Goal: Find specific page/section: Find specific page/section

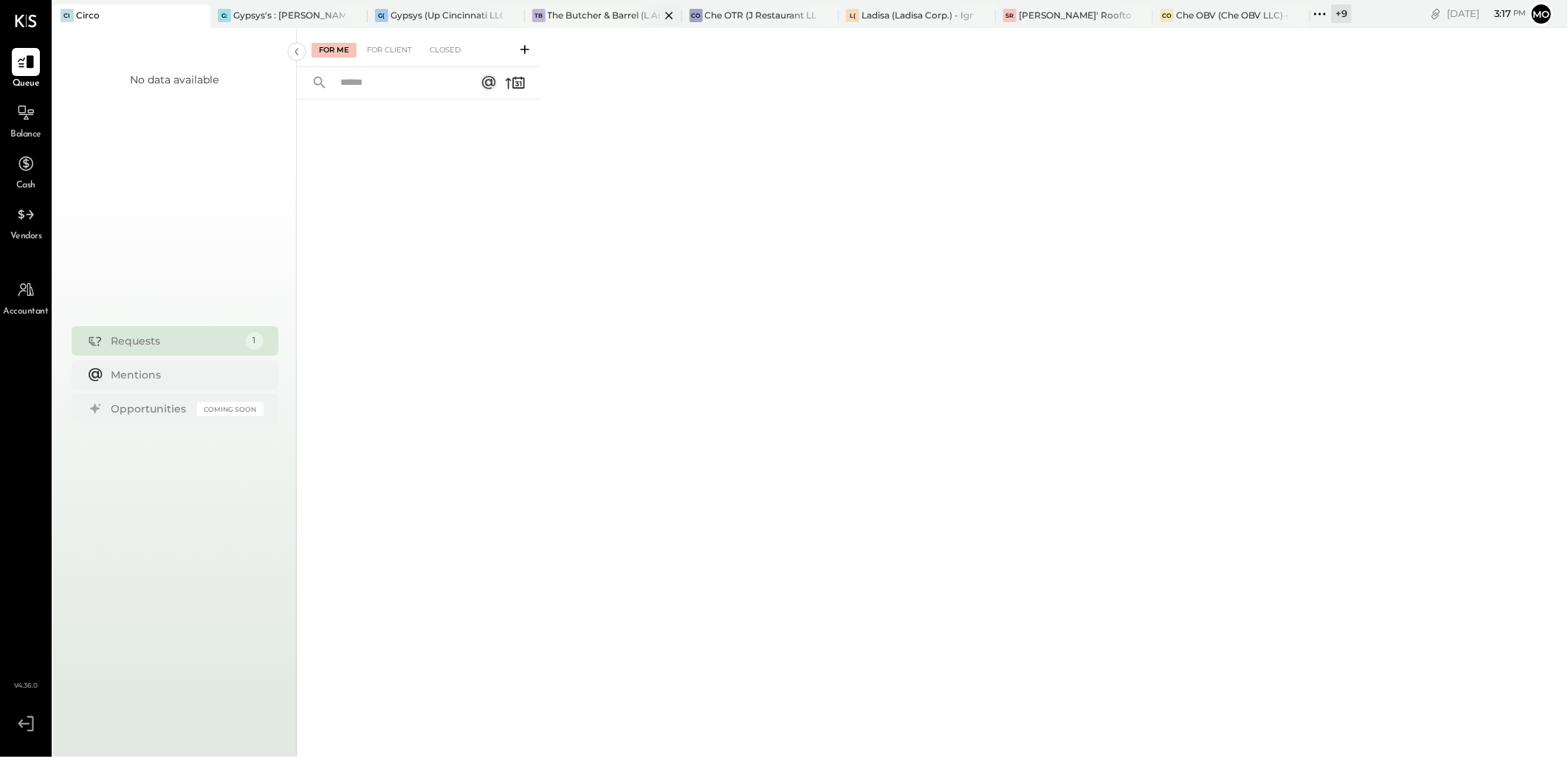
click at [589, 25] on div "TB The Butcher & Barrel (L Argento LLC) - [GEOGRAPHIC_DATA]" at bounding box center [604, 16] width 158 height 24
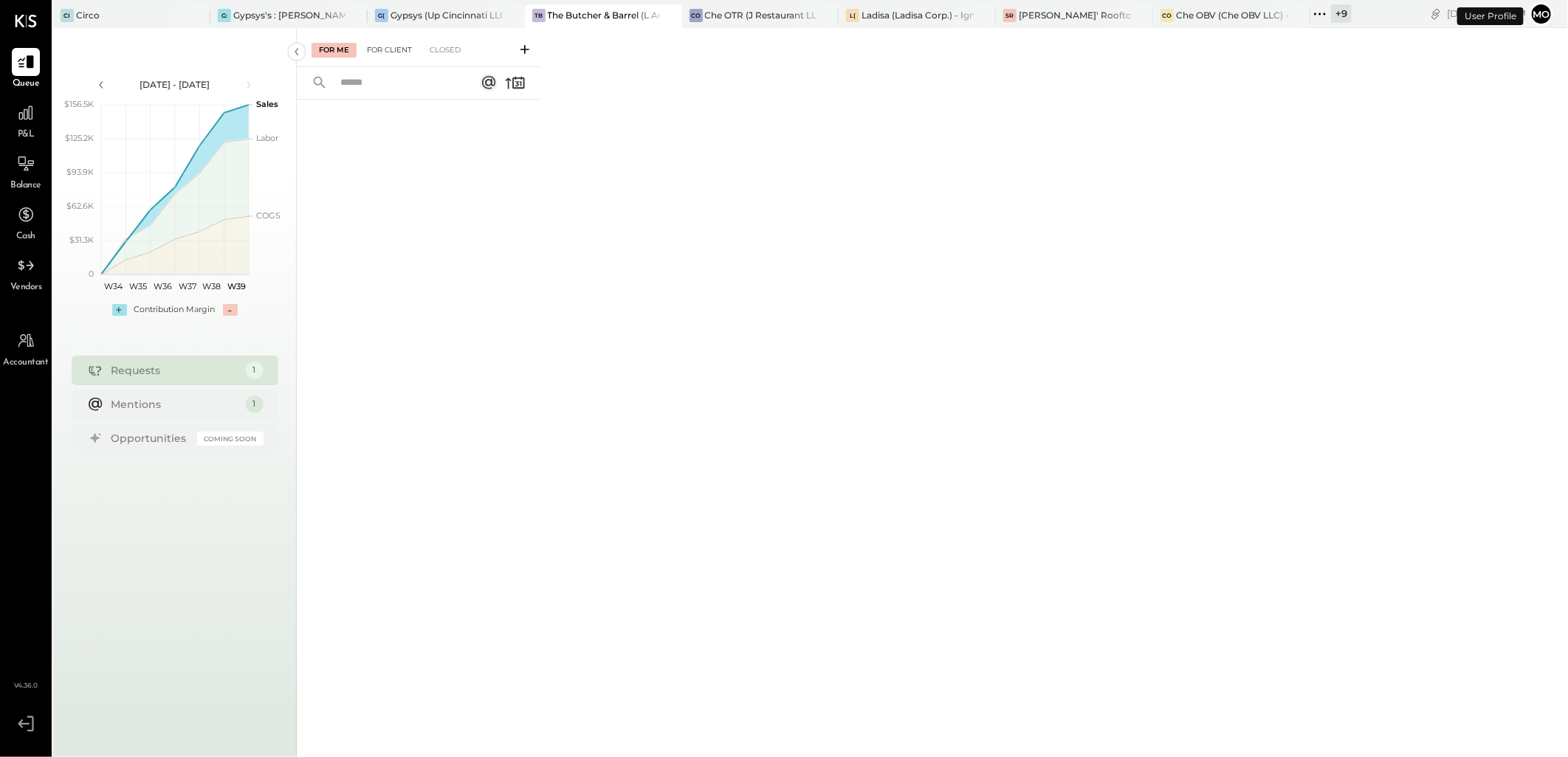
click at [393, 50] on div "For Client" at bounding box center [390, 50] width 60 height 15
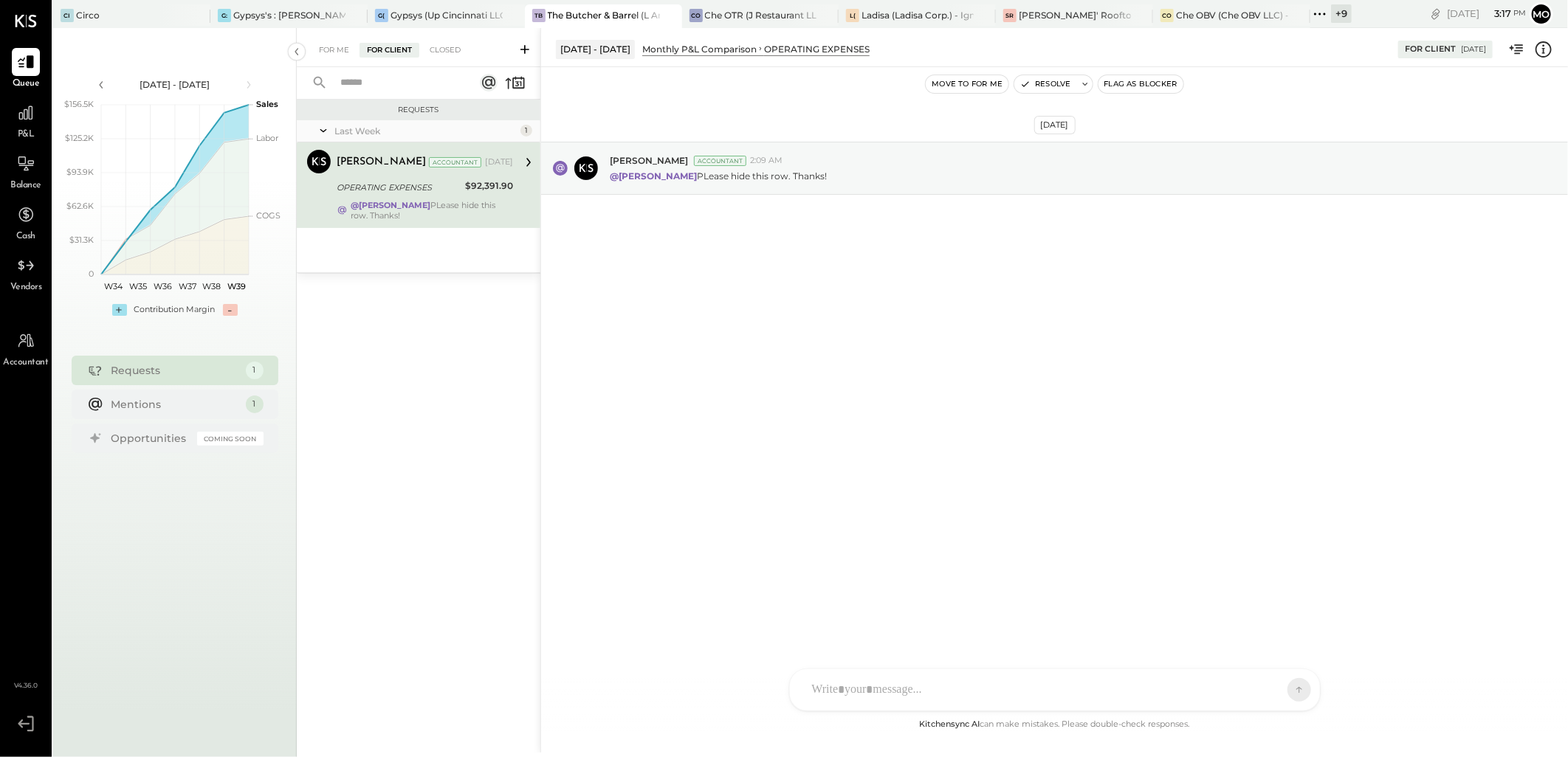
click at [3, 102] on link "P&L" at bounding box center [26, 120] width 50 height 42
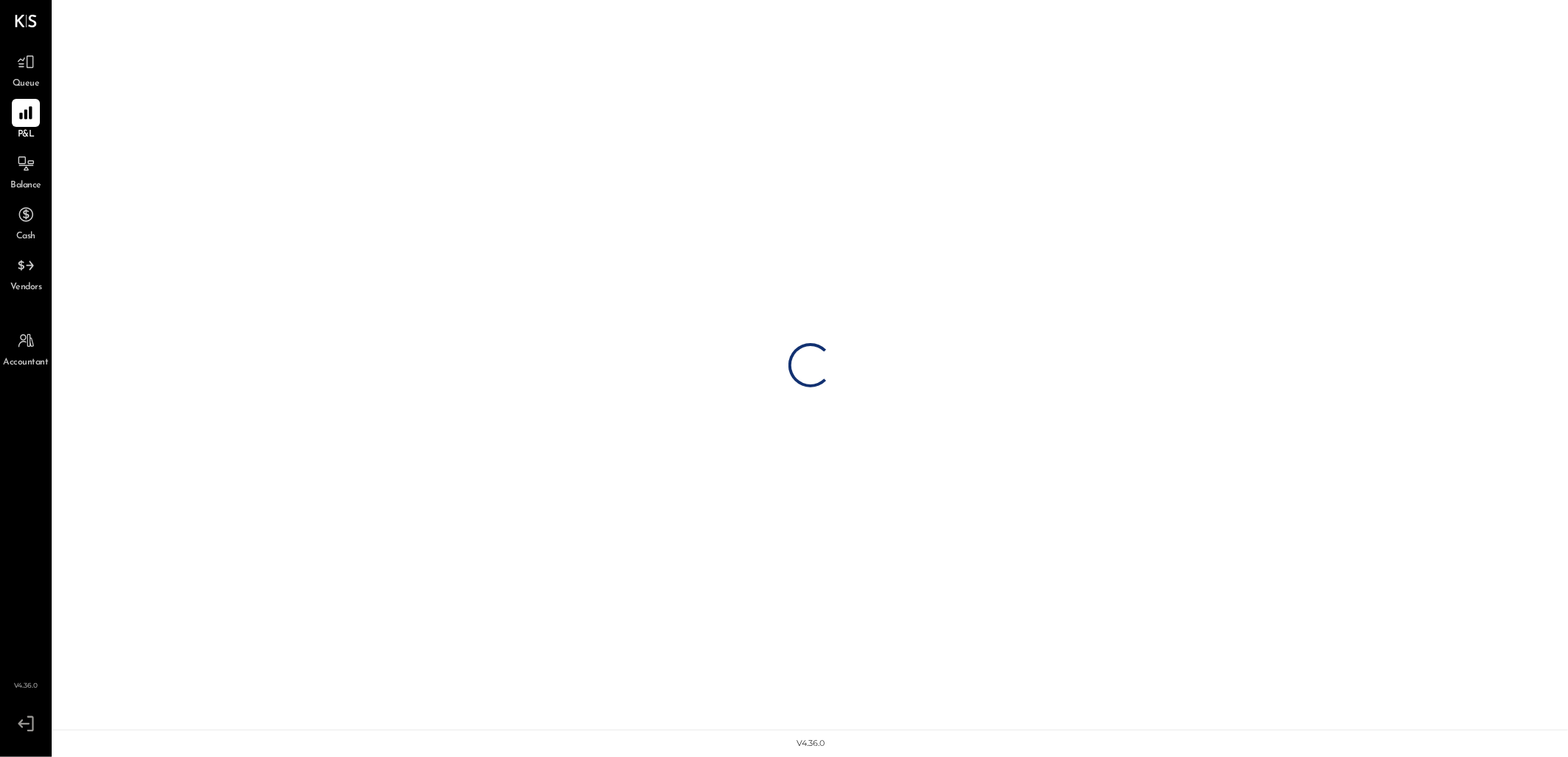
click at [10, 108] on div "P&L" at bounding box center [26, 120] width 42 height 42
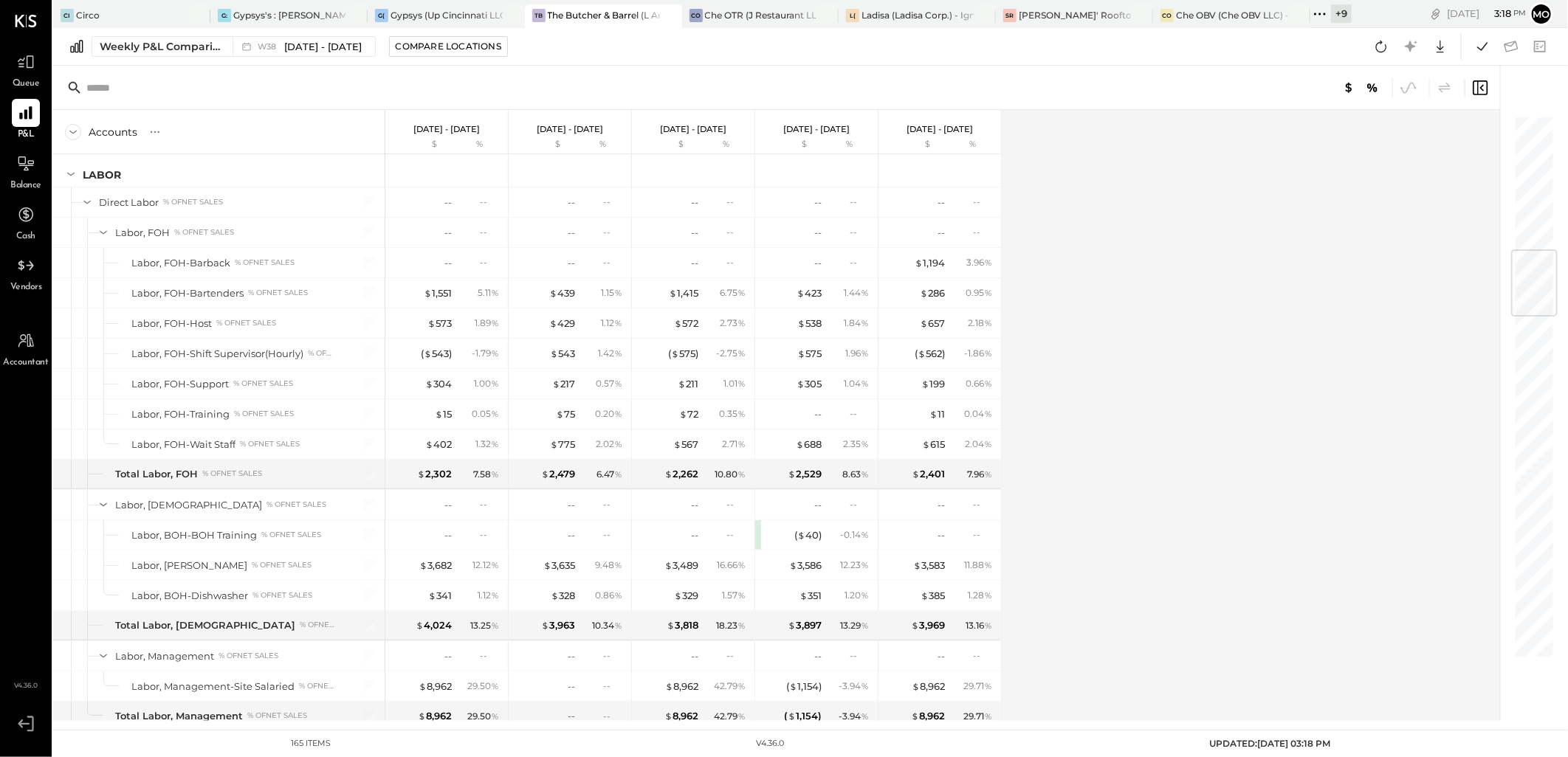
scroll to position [1147, 0]
